Goal: Task Accomplishment & Management: Complete application form

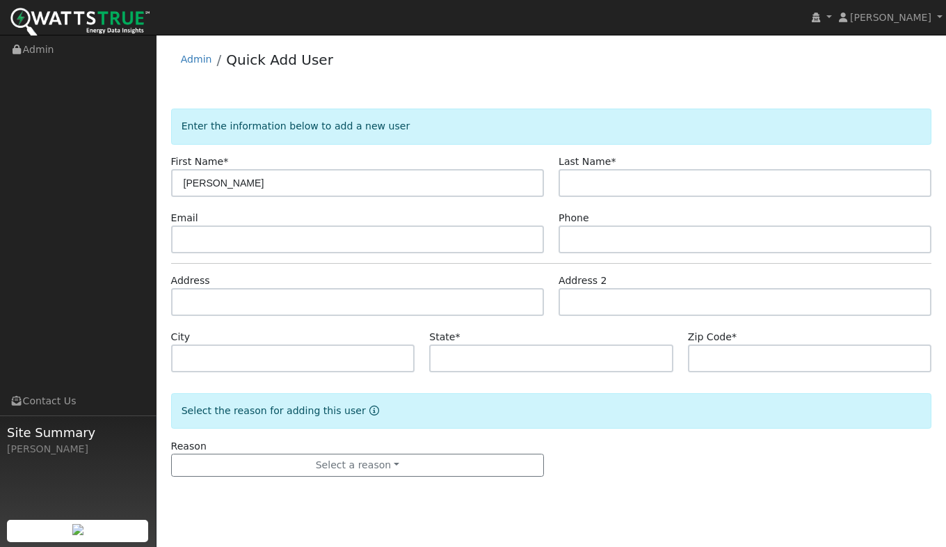
type input "[PERSON_NAME]"
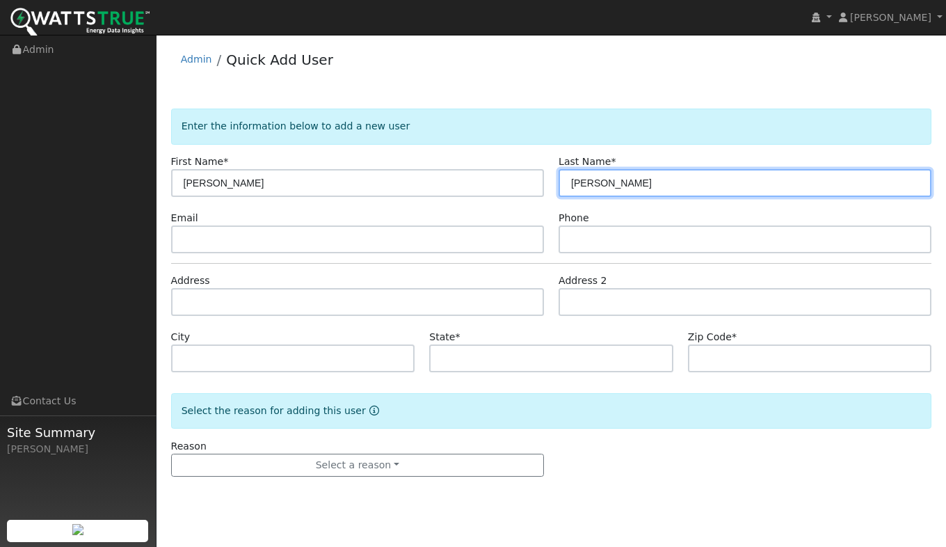
type input "[PERSON_NAME]"
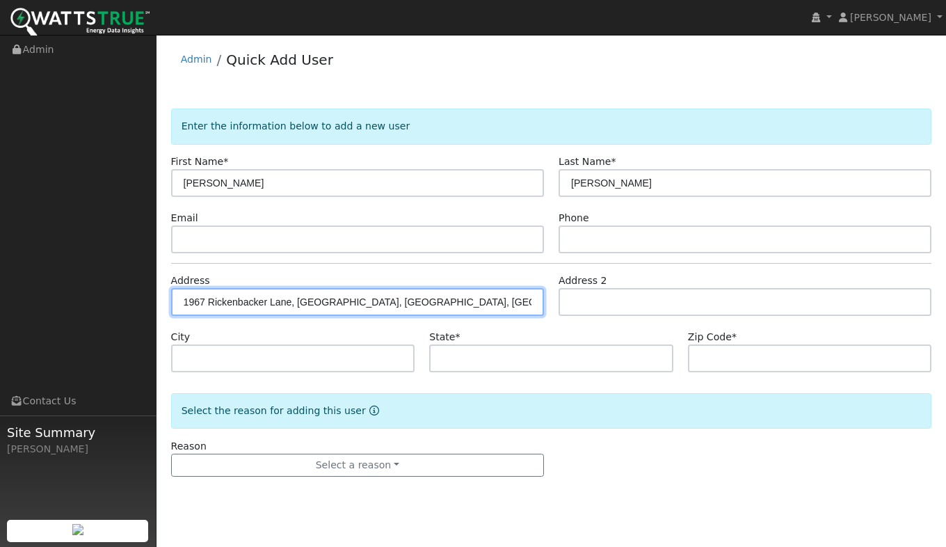
type input "1967 Rickenbacker Lane"
type input "Lincoln"
type input "CA"
type input "95648"
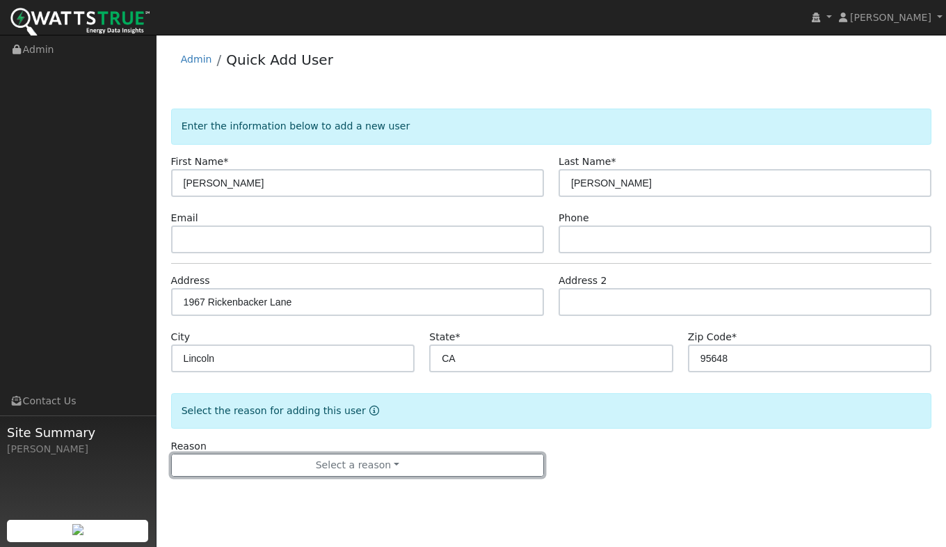
click at [282, 466] on button "Select a reason" at bounding box center [357, 465] width 373 height 24
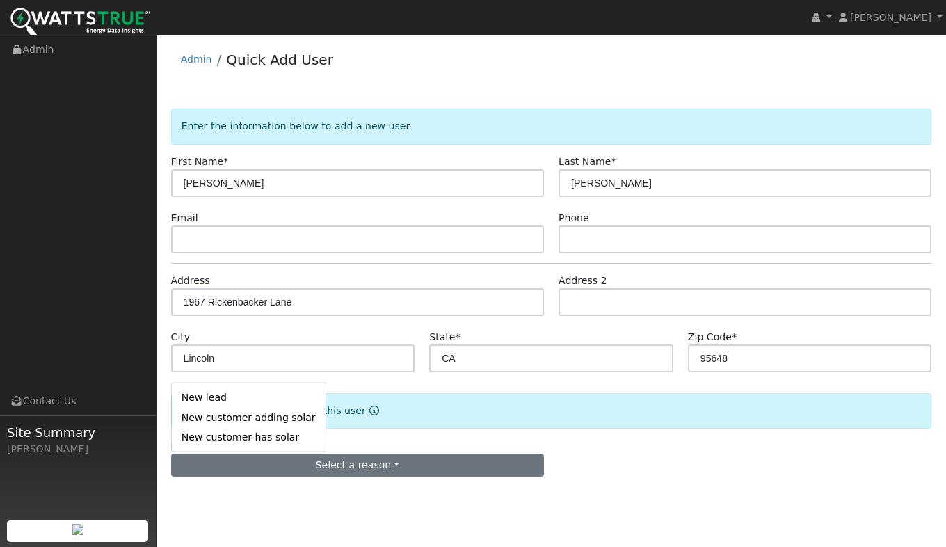
drag, startPoint x: 232, startPoint y: 415, endPoint x: 222, endPoint y: 393, distance: 24.0
click at [231, 412] on link "New customer adding solar" at bounding box center [249, 417] width 154 height 19
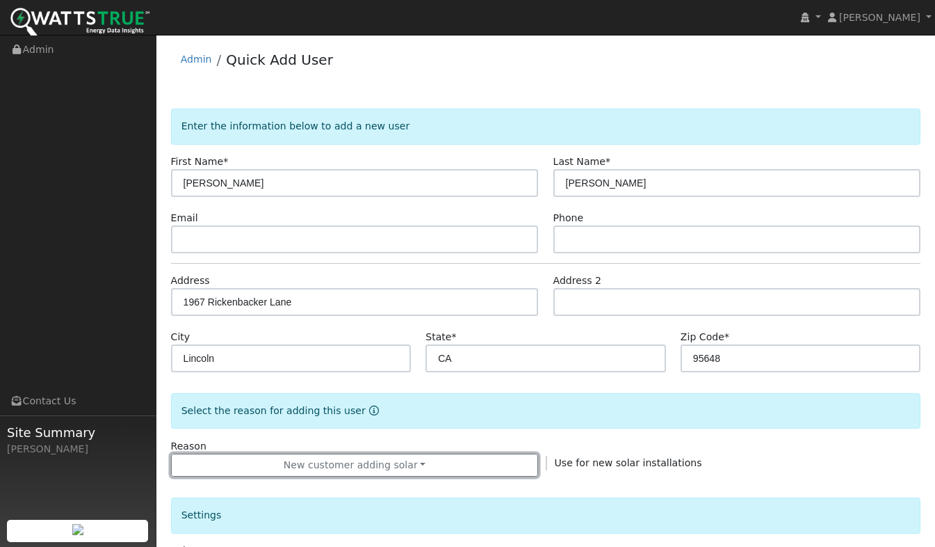
click at [268, 461] on button "New customer adding solar" at bounding box center [355, 465] width 368 height 24
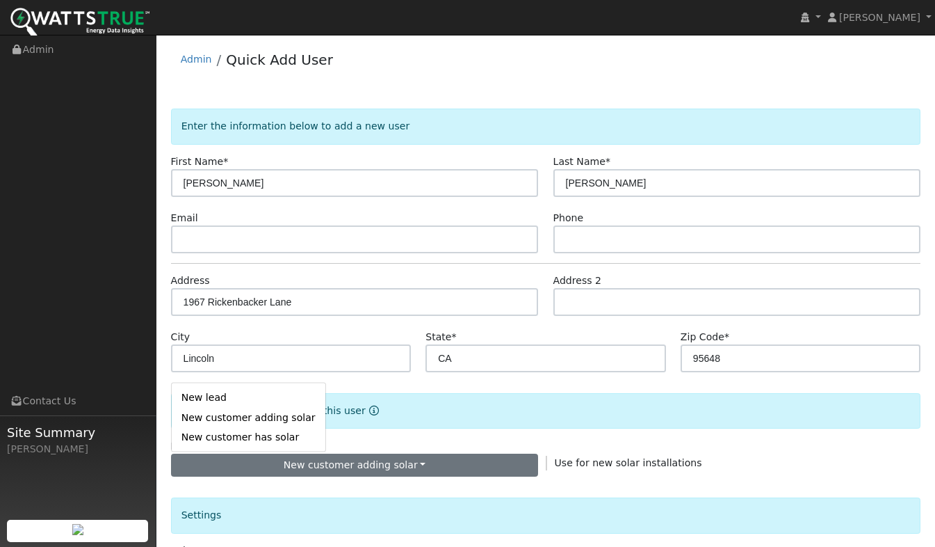
click at [215, 401] on link "New lead" at bounding box center [249, 396] width 154 height 19
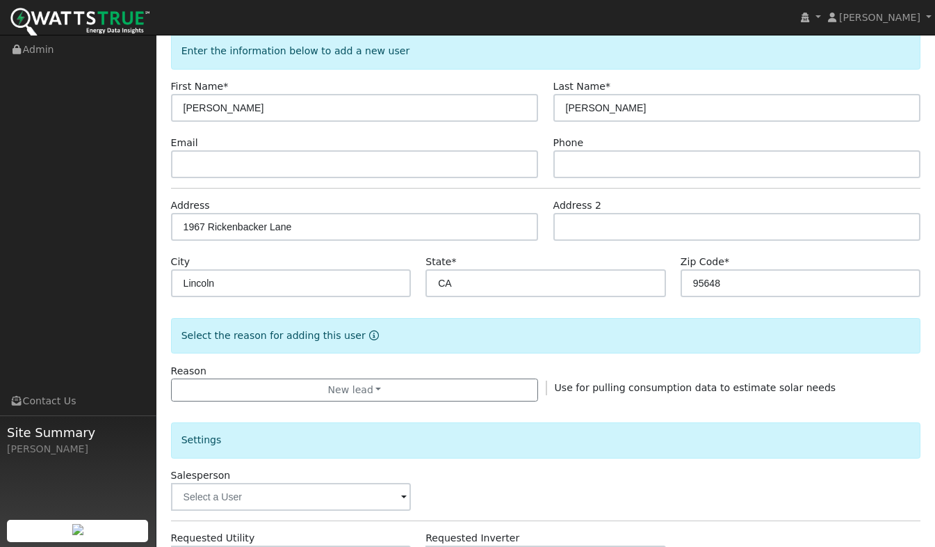
scroll to position [139, 0]
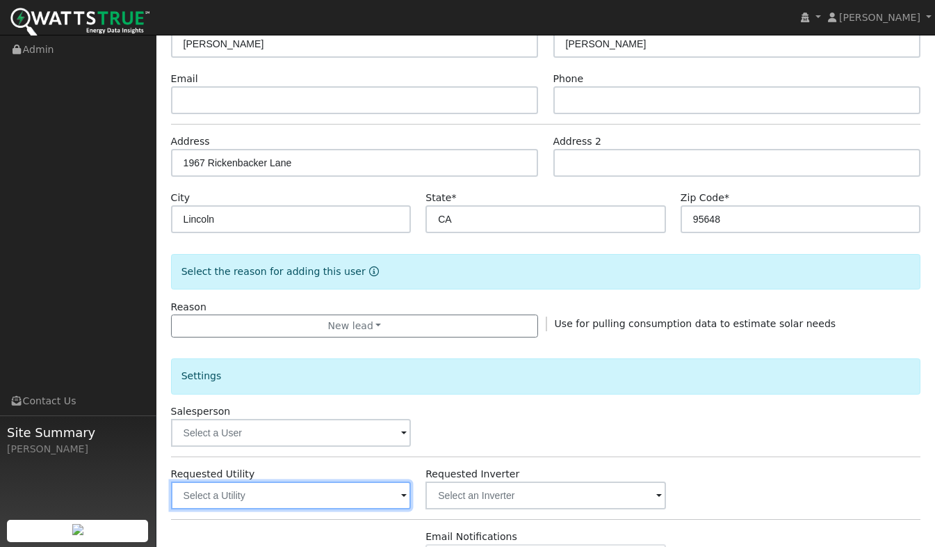
click at [240, 490] on input "text" at bounding box center [291, 495] width 241 height 28
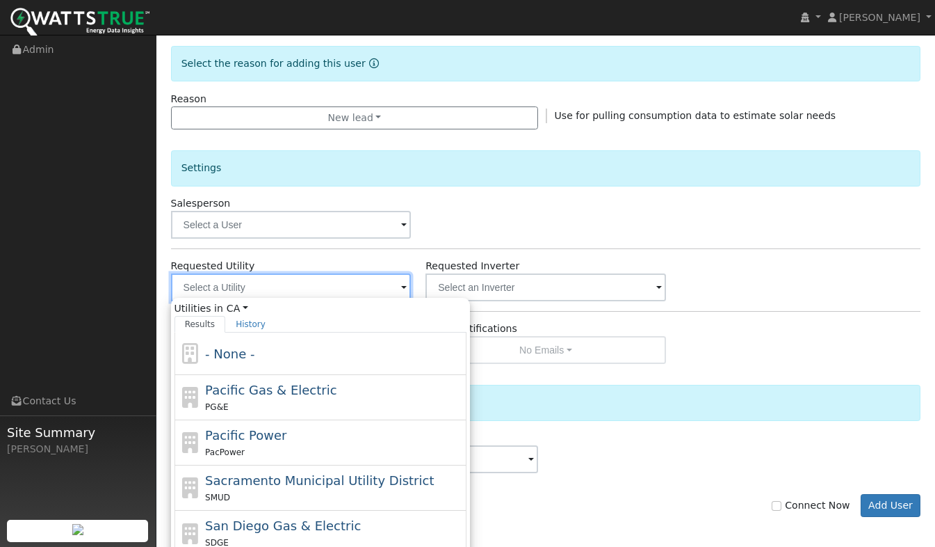
scroll to position [348, 0]
click at [239, 401] on div "PG&E" at bounding box center [334, 406] width 258 height 15
type input "Pacific Gas & Electric"
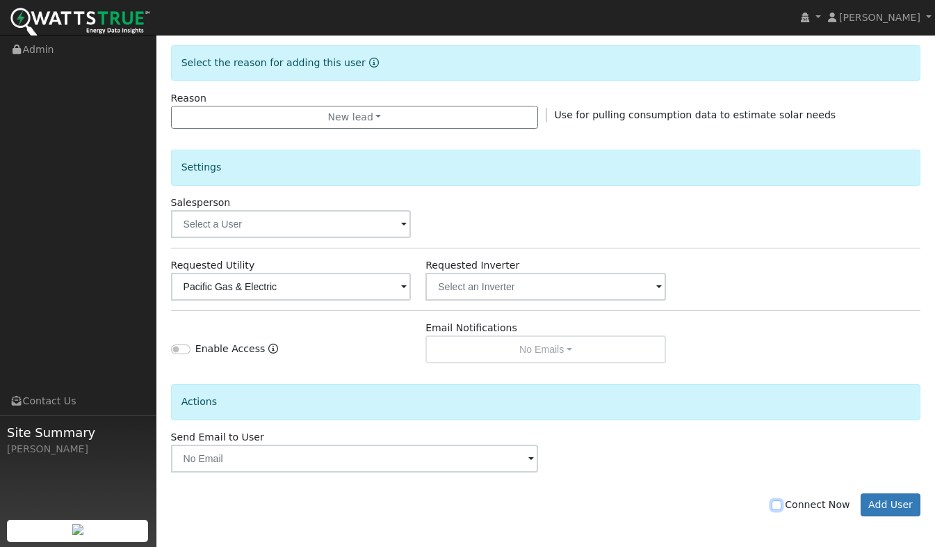
click at [782, 507] on input "Connect Now" at bounding box center [777, 505] width 10 height 10
checkbox input "true"
click at [904, 506] on button "Add User" at bounding box center [891, 505] width 61 height 24
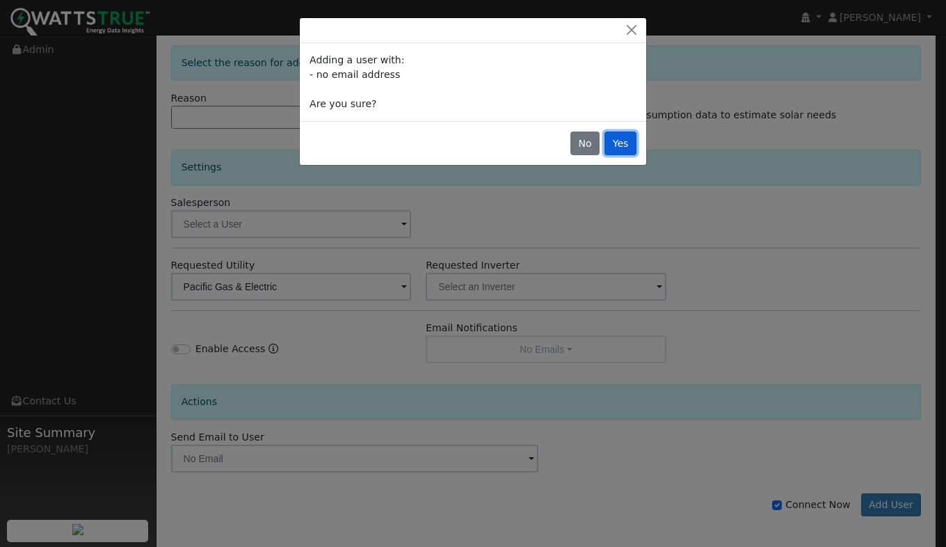
click at [630, 148] on button "Yes" at bounding box center [620, 143] width 32 height 24
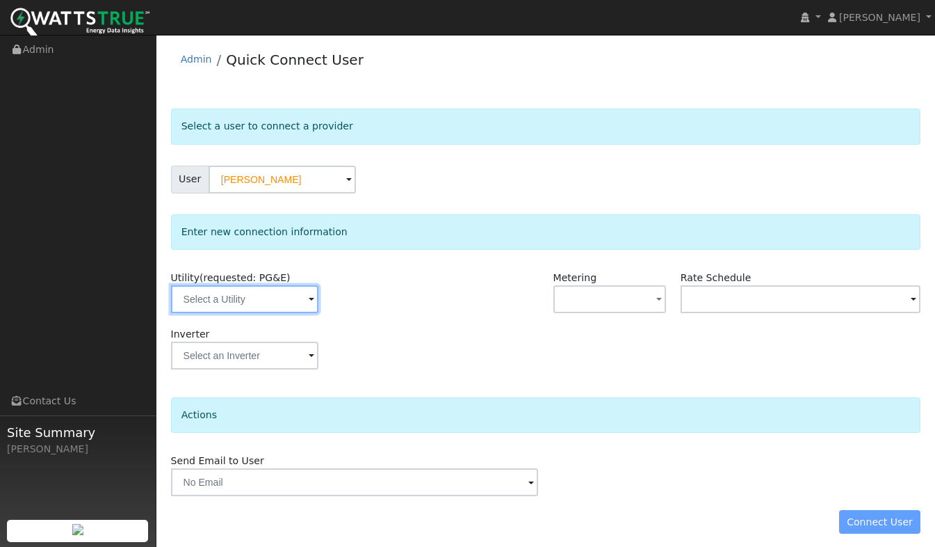
click at [223, 307] on input "text" at bounding box center [244, 299] width 147 height 28
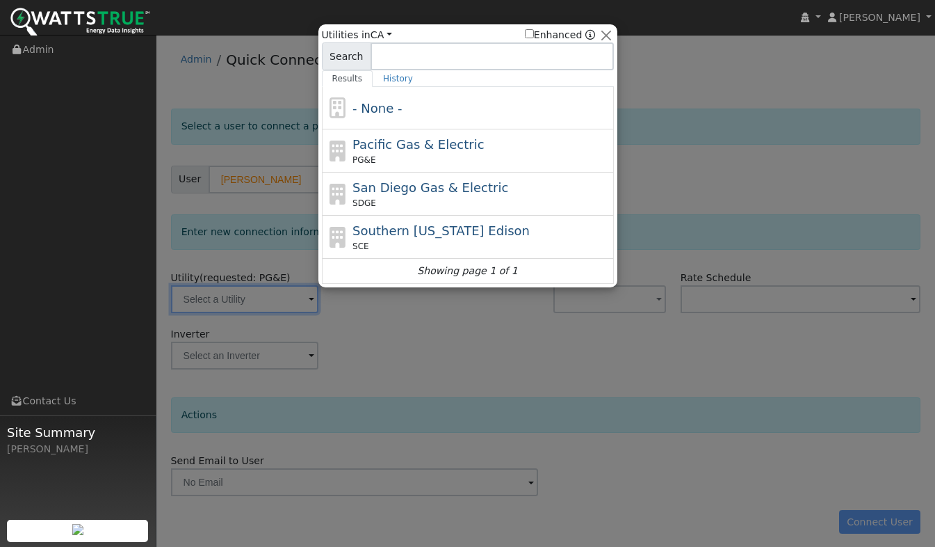
click at [372, 154] on div "PG&E" at bounding box center [482, 160] width 258 height 13
type input "PG&E"
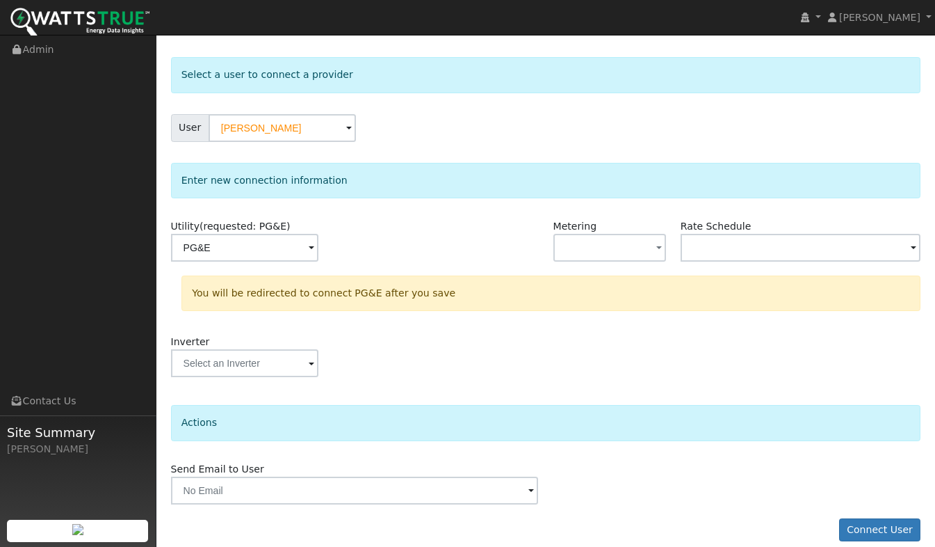
scroll to position [67, 0]
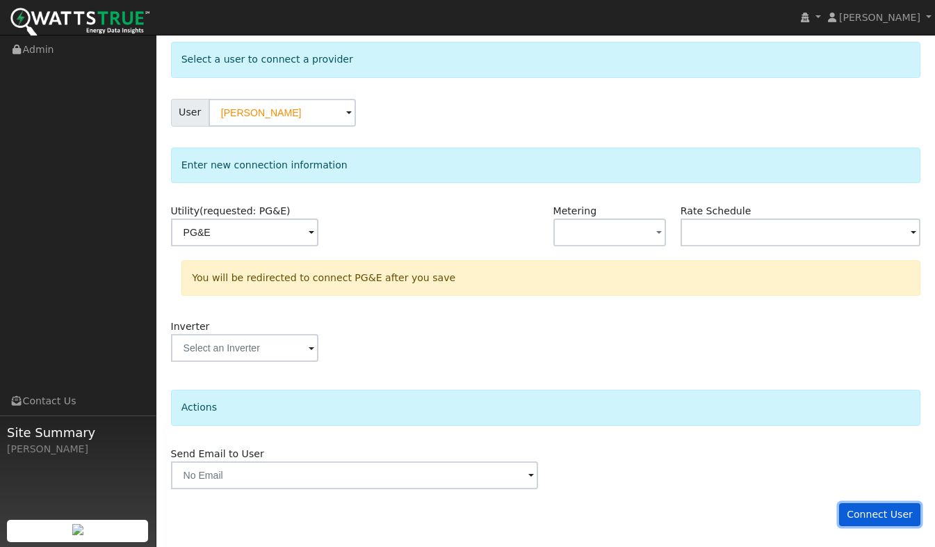
click at [910, 522] on button "Connect User" at bounding box center [881, 515] width 82 height 24
